Goal: Information Seeking & Learning: Learn about a topic

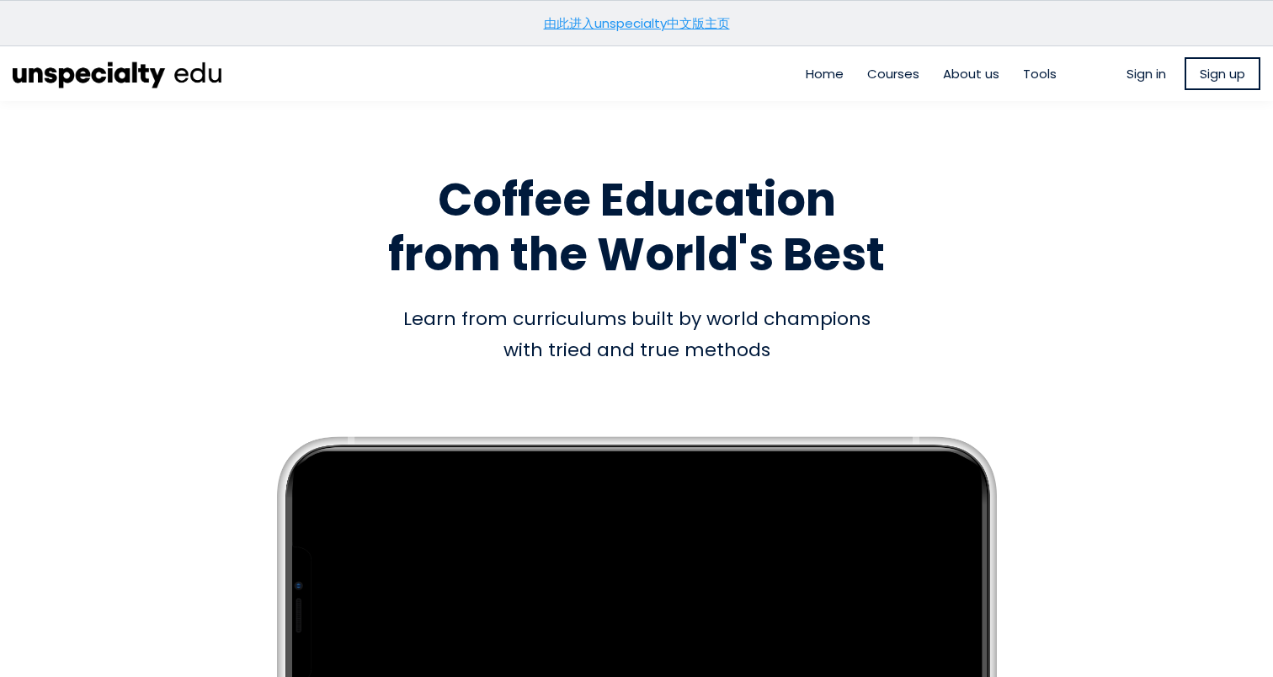
click at [683, 25] on link "由此进入unspecialty中文版主页" at bounding box center [637, 23] width 186 height 18
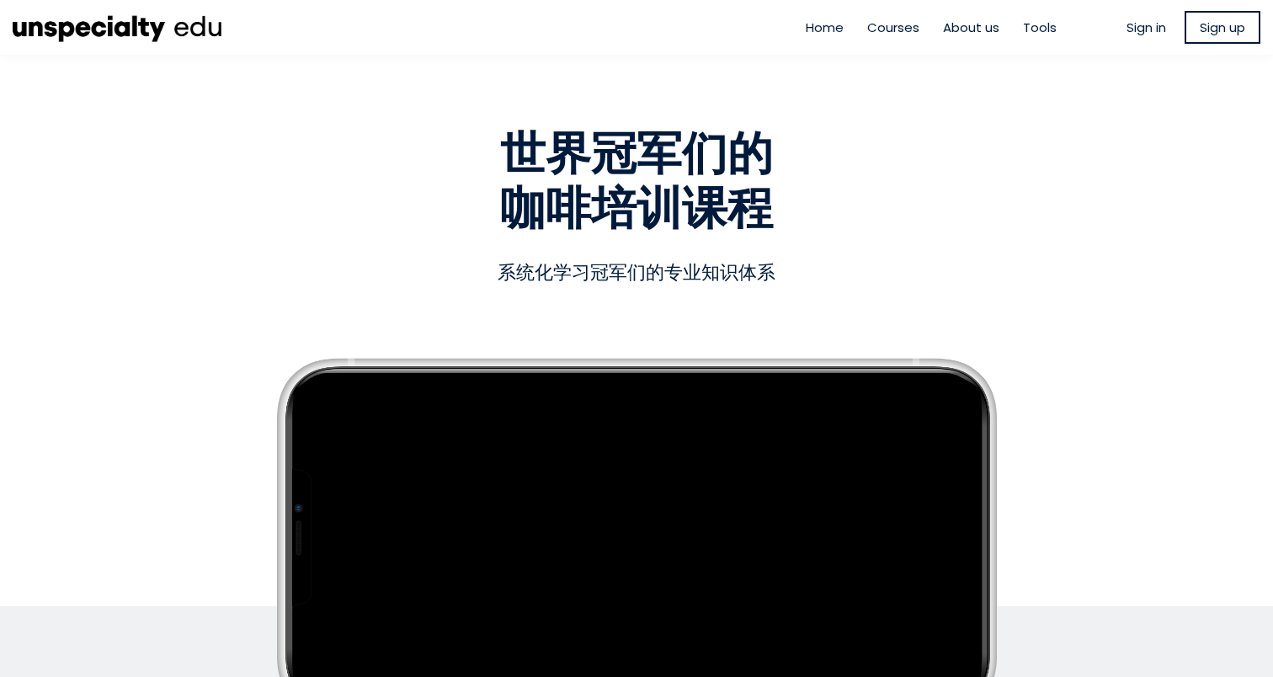
click at [887, 21] on span "Courses" at bounding box center [893, 27] width 52 height 19
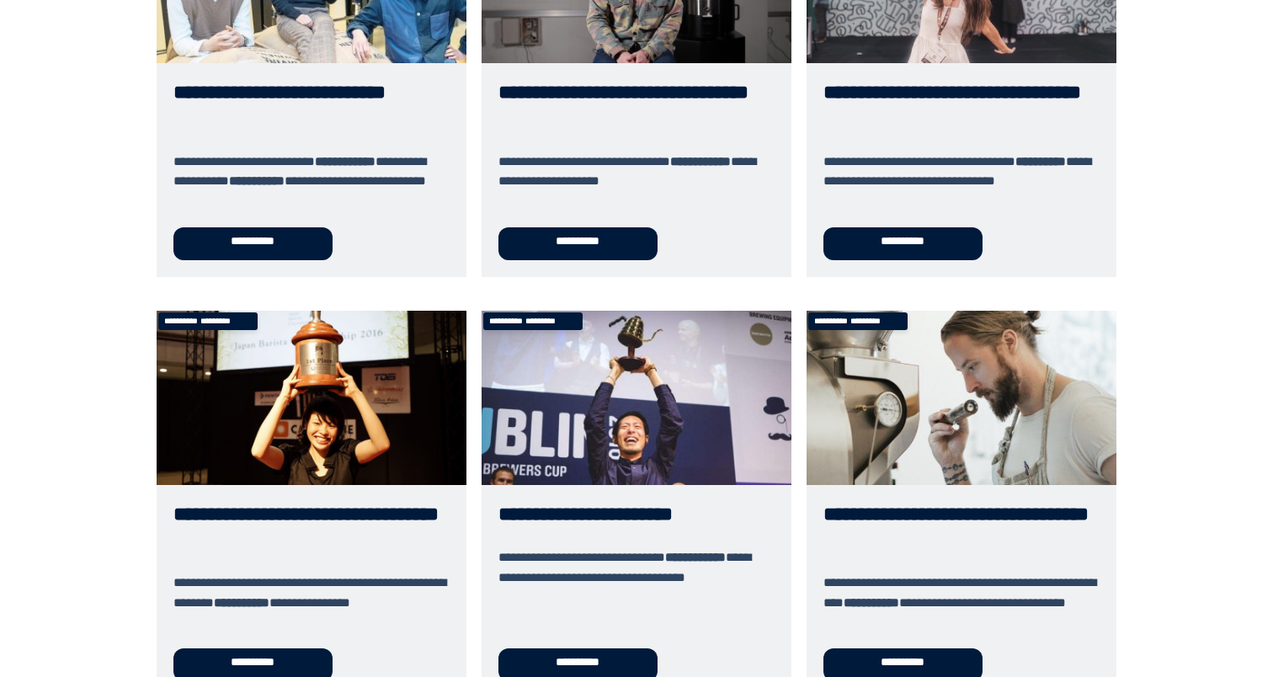
scroll to position [323, 0]
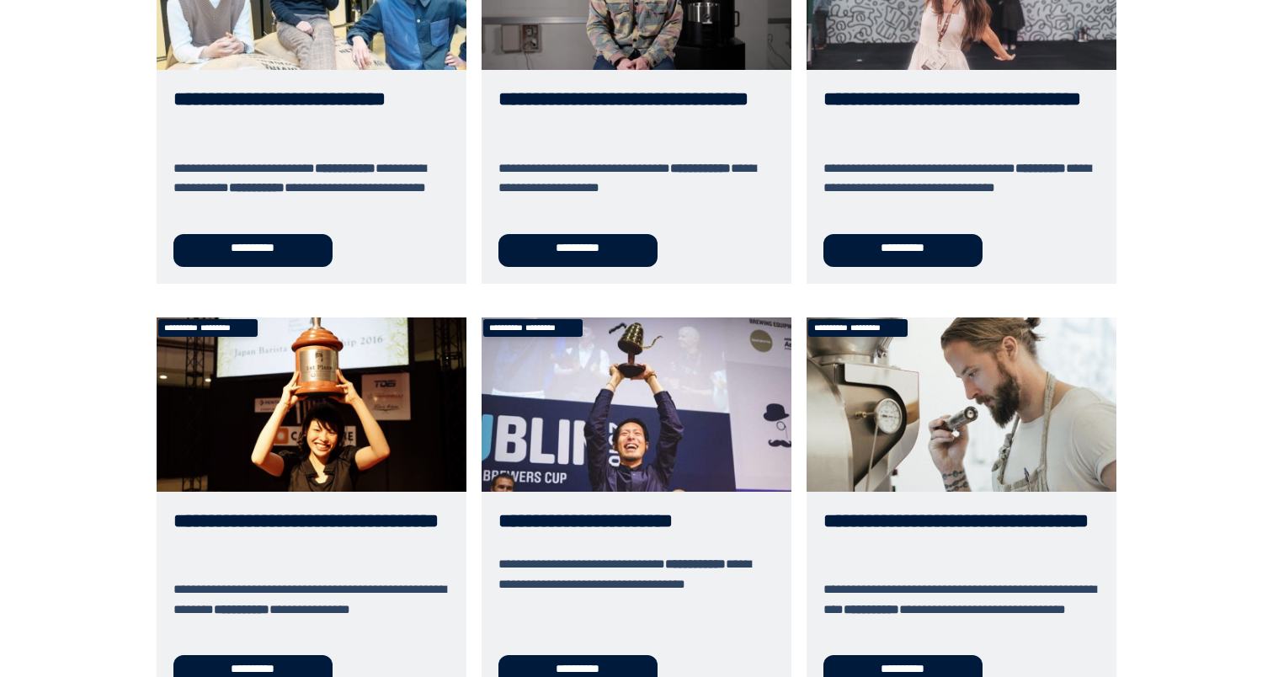
click at [612, 255] on link "**********" at bounding box center [637, 89] width 310 height 387
